Goal: Task Accomplishment & Management: Use online tool/utility

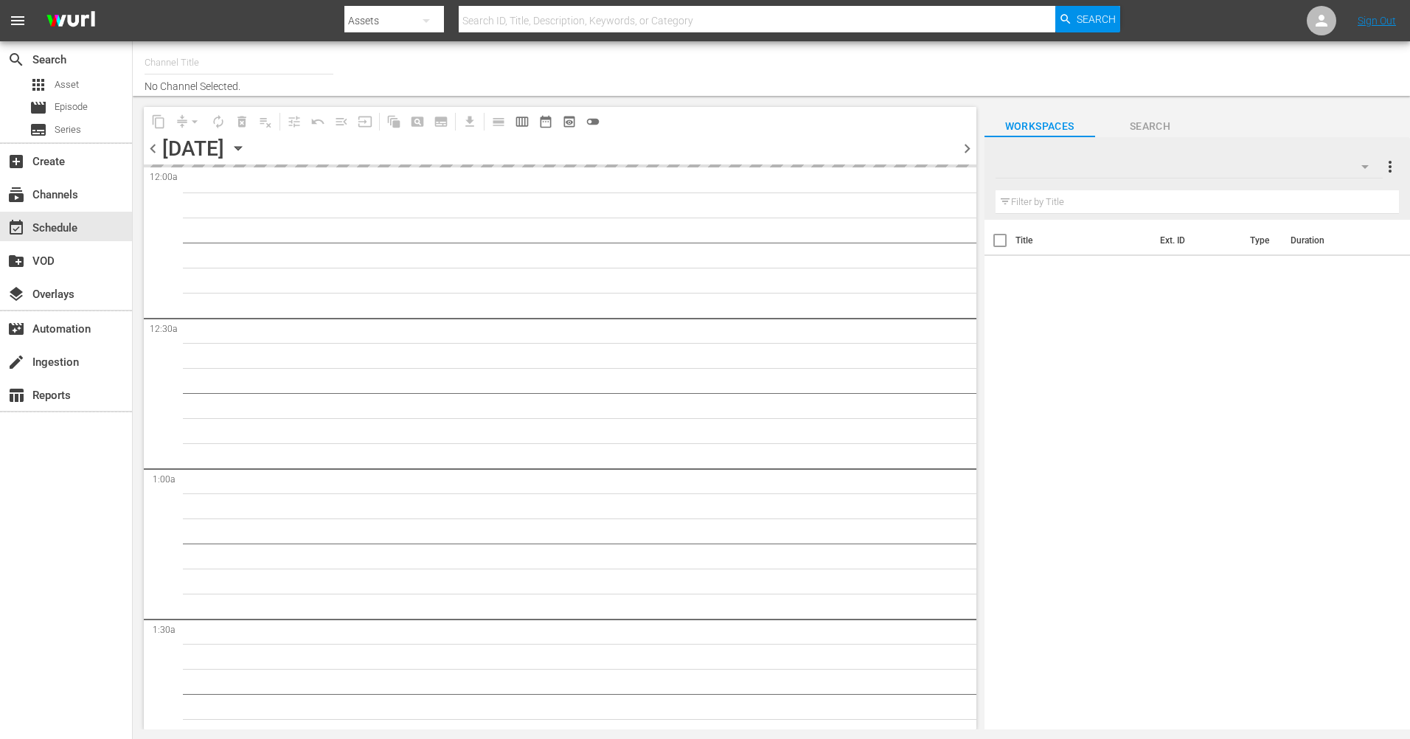
type input "The Film Detective (1847)"
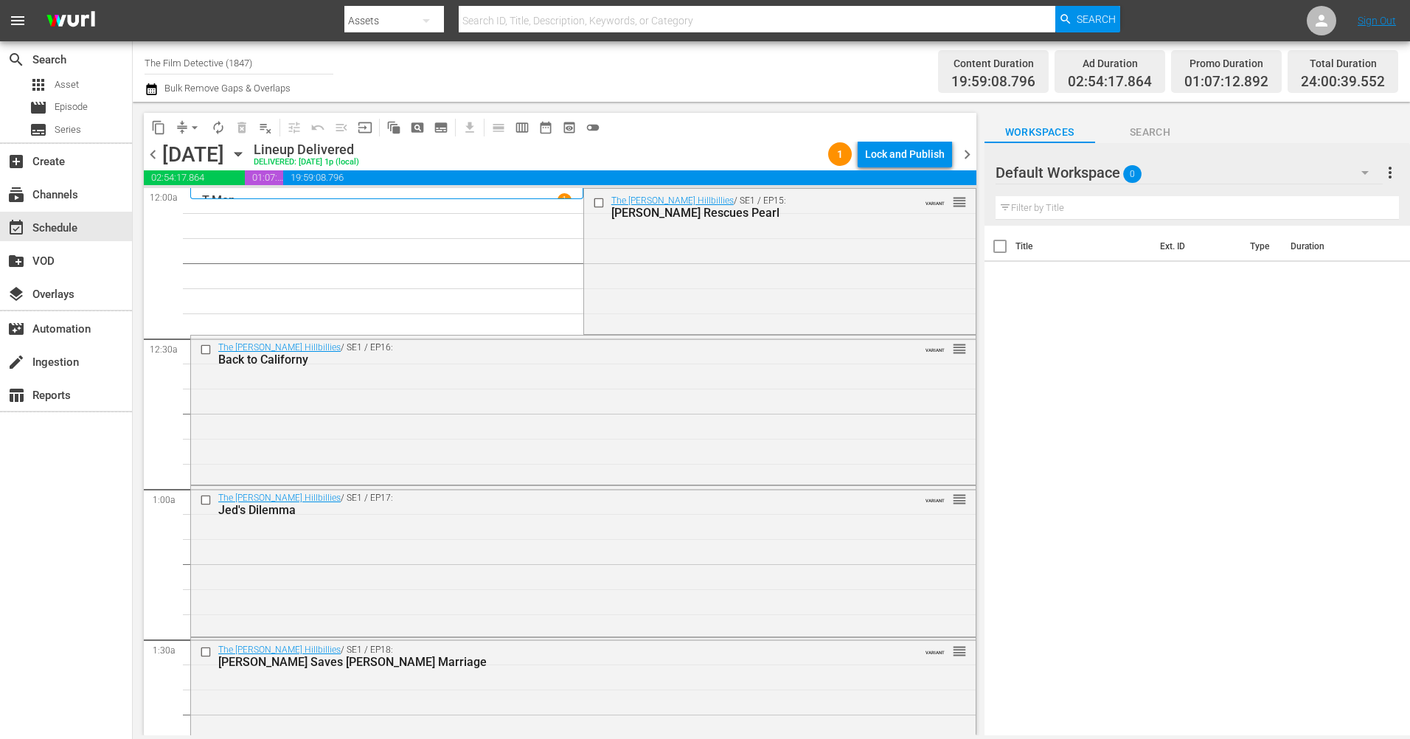
click at [246, 150] on icon "button" at bounding box center [238, 154] width 16 height 16
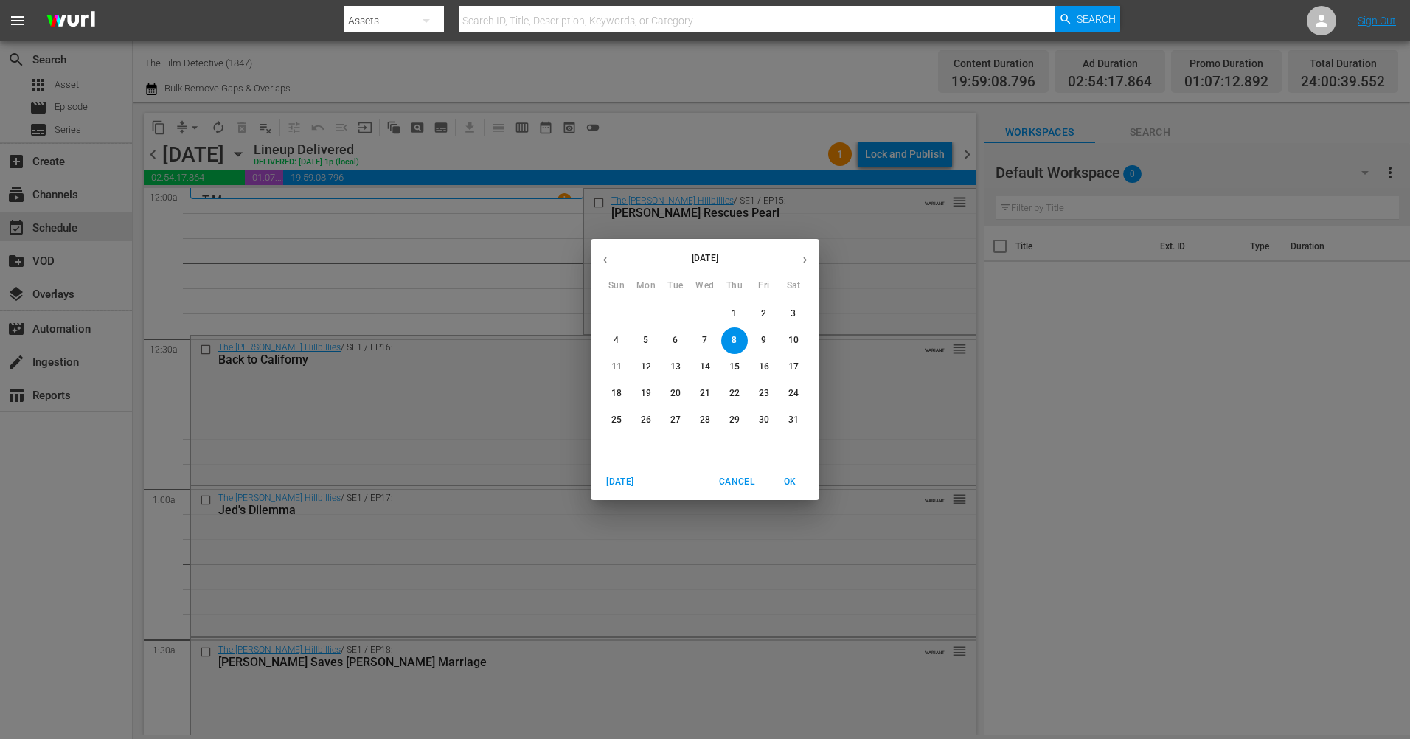
click at [801, 260] on icon "button" at bounding box center [805, 259] width 11 height 11
click at [802, 260] on icon "button" at bounding box center [805, 259] width 11 height 11
click at [740, 317] on span "4" at bounding box center [734, 314] width 27 height 13
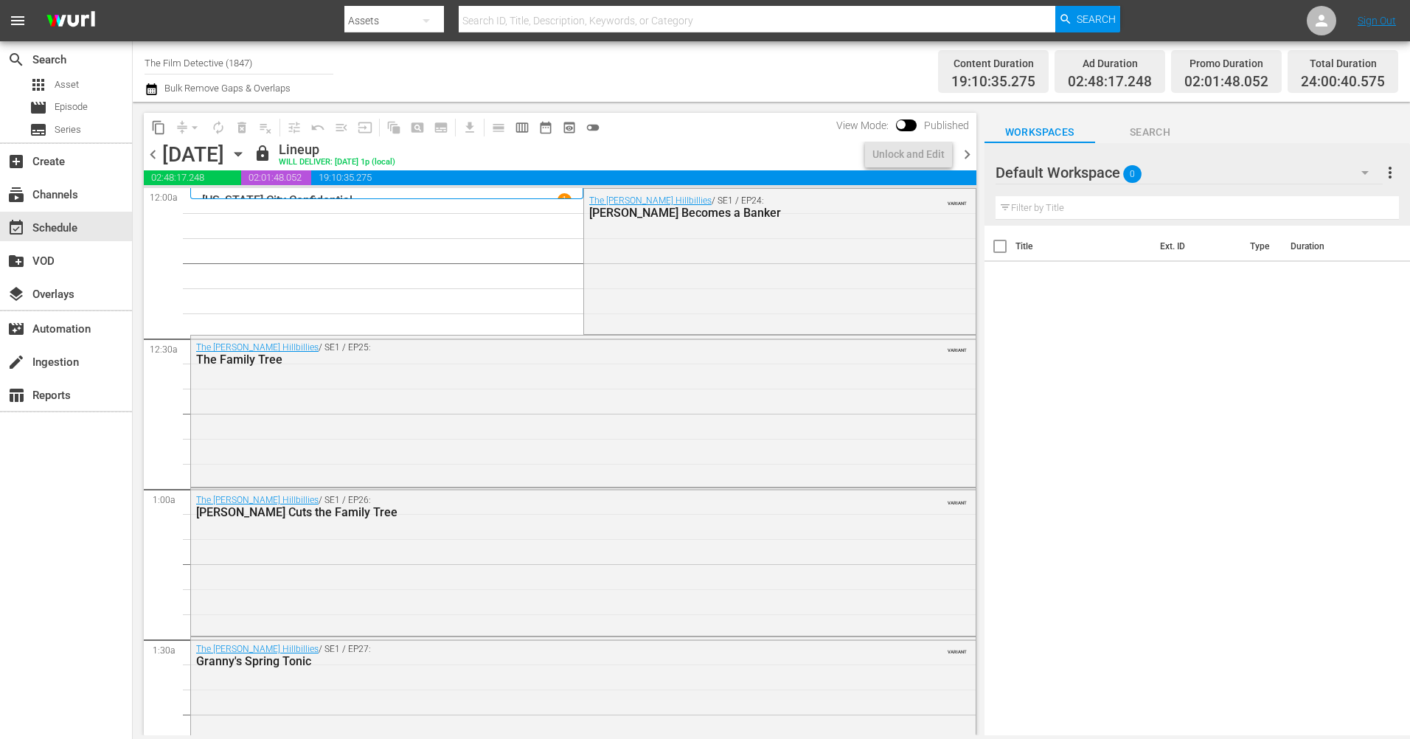
click at [965, 150] on span "chevron_right" at bounding box center [967, 154] width 18 height 18
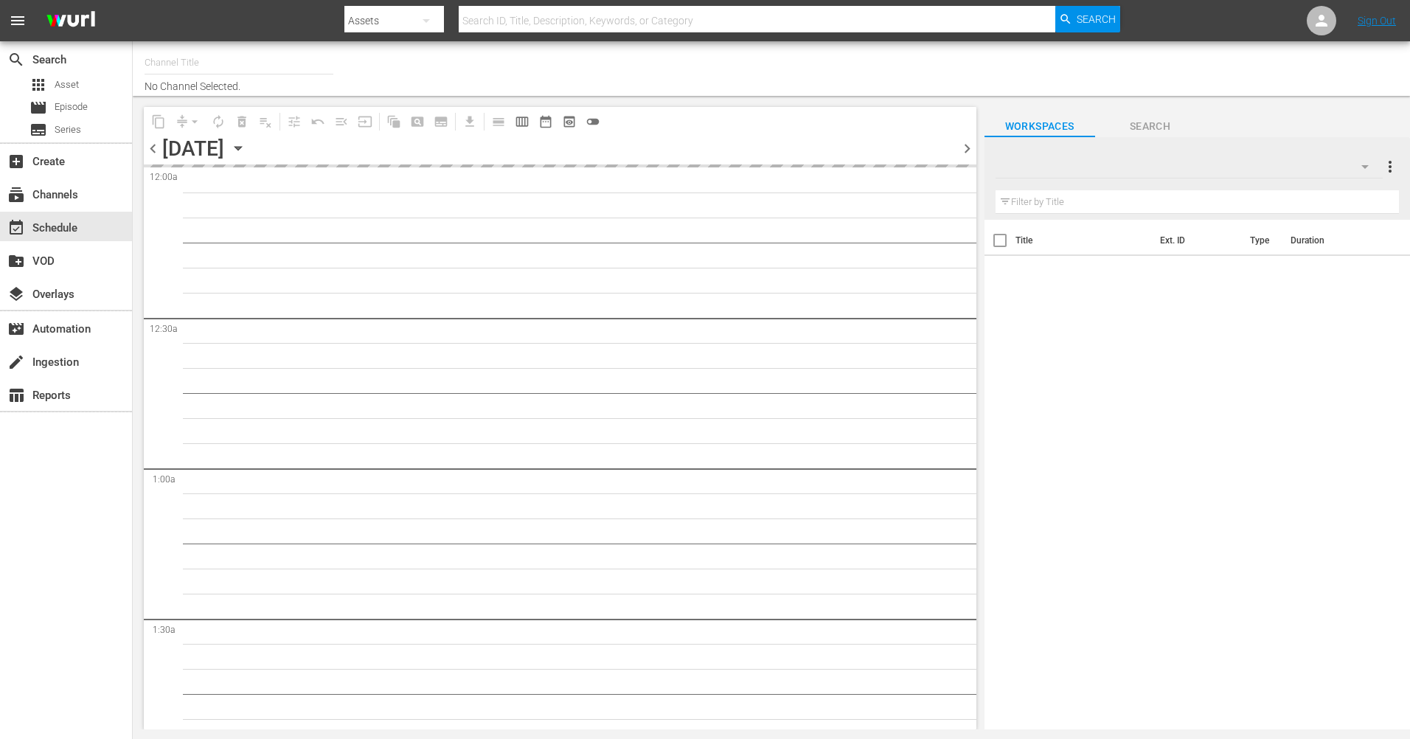
type input "The Film Detective (1847)"
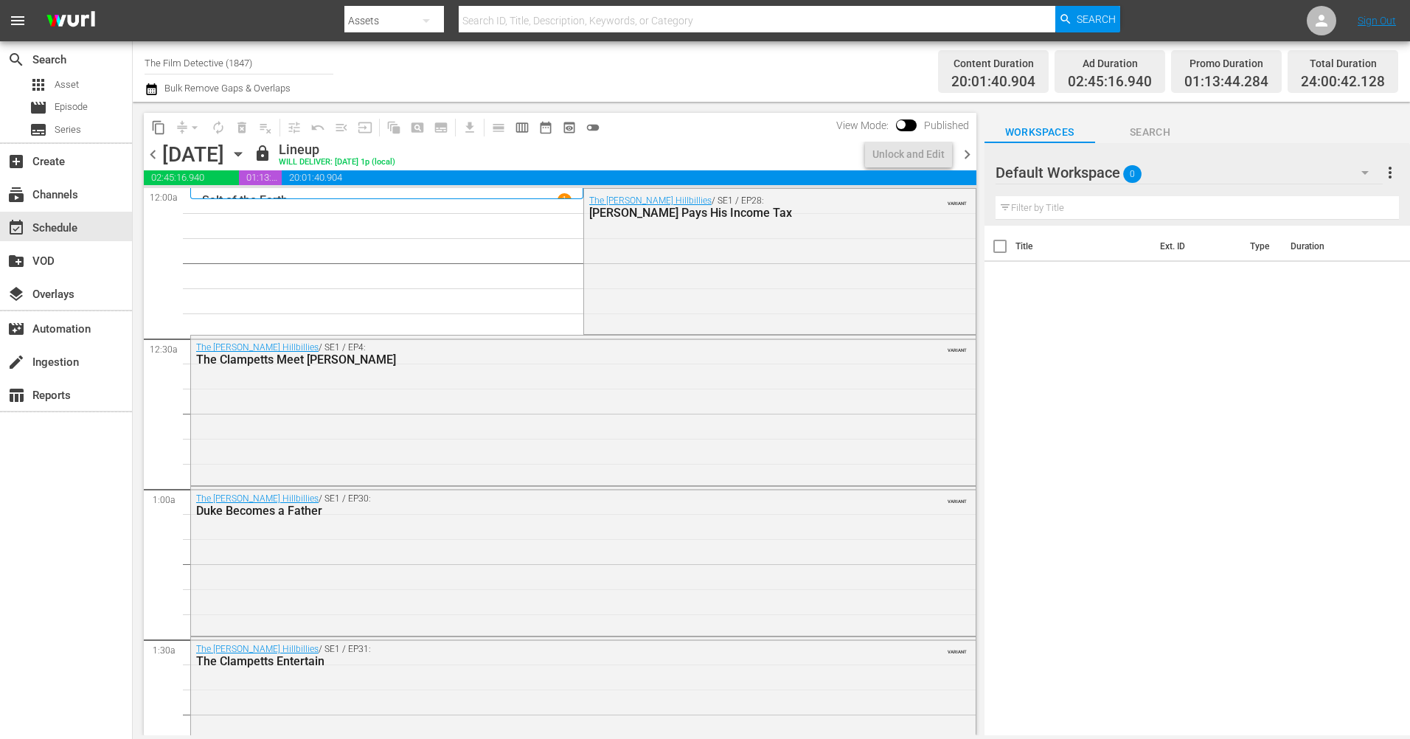
click at [963, 156] on span "chevron_right" at bounding box center [967, 154] width 18 height 18
